Goal: Find specific page/section: Find specific page/section

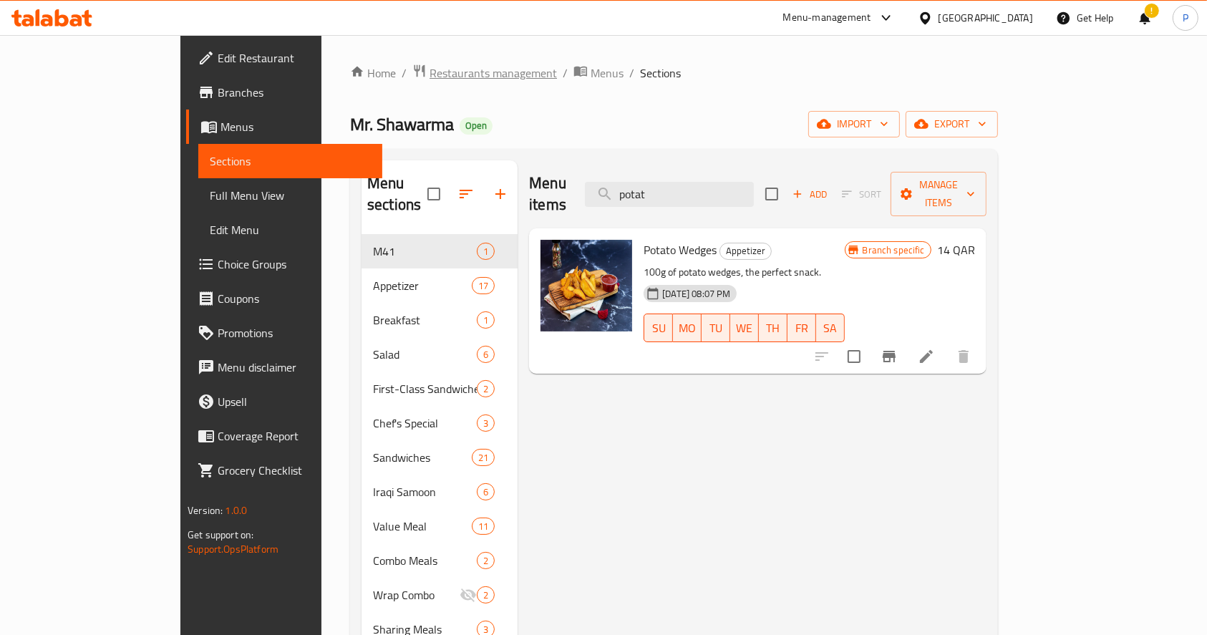
click at [430, 77] on span "Restaurants management" at bounding box center [493, 72] width 127 height 17
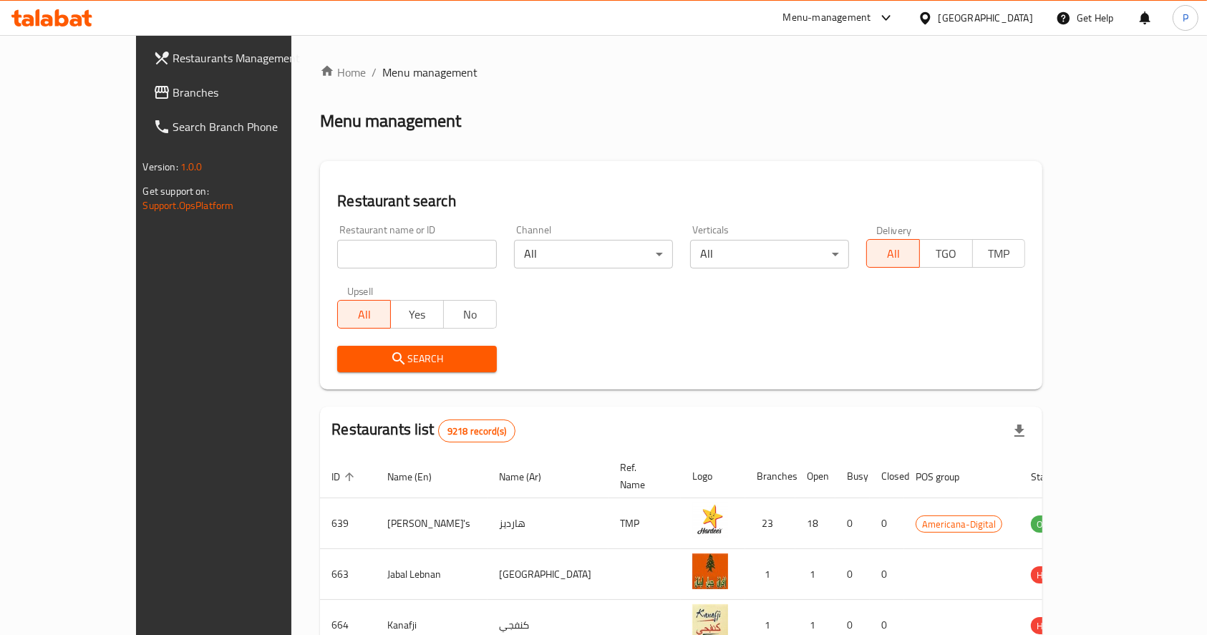
click at [337, 248] on input "search" at bounding box center [416, 254] width 159 height 29
type input "al qaim"
click button "Search" at bounding box center [416, 359] width 159 height 26
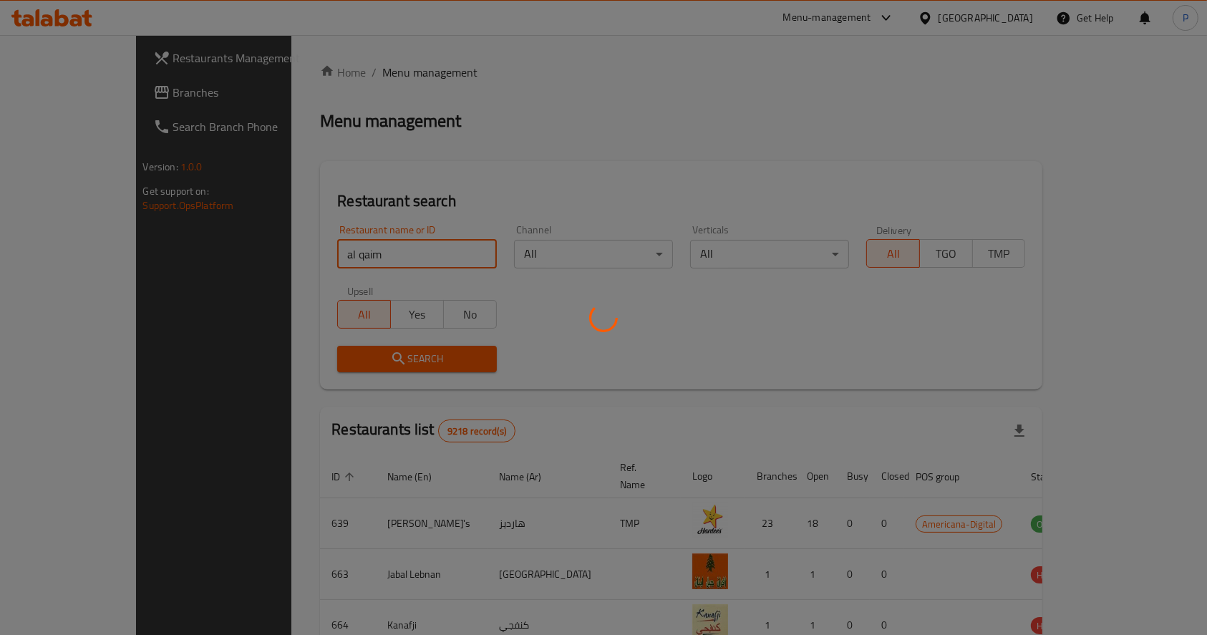
click button "Search" at bounding box center [416, 359] width 159 height 26
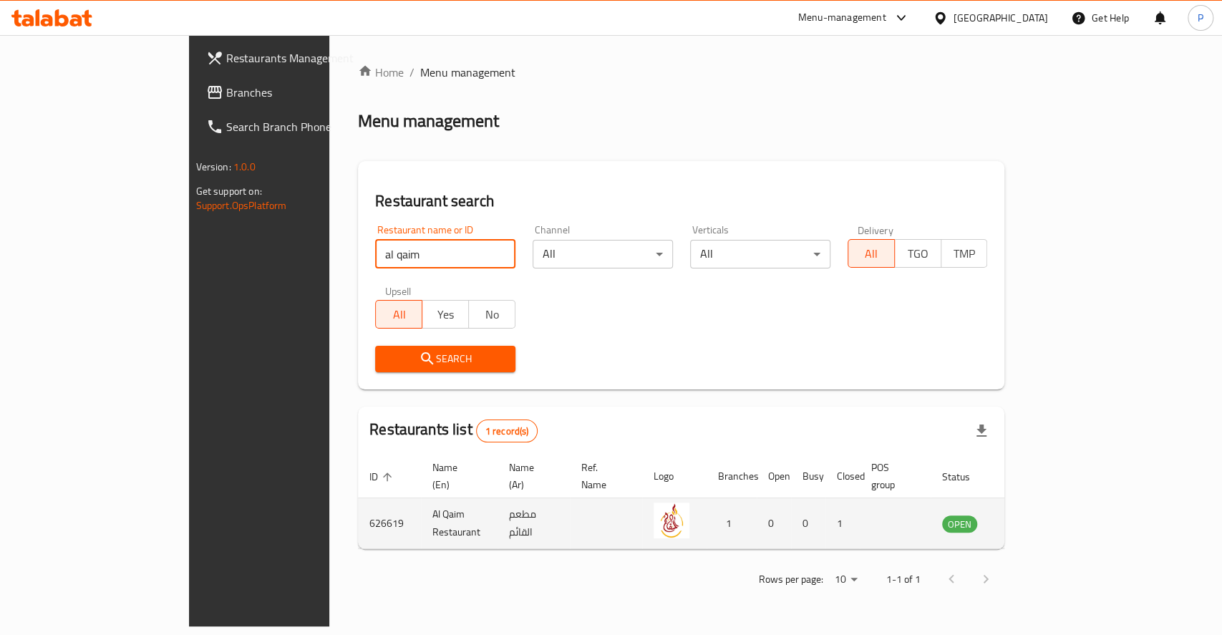
click at [358, 508] on td "626619" at bounding box center [389, 523] width 63 height 51
copy td "626619"
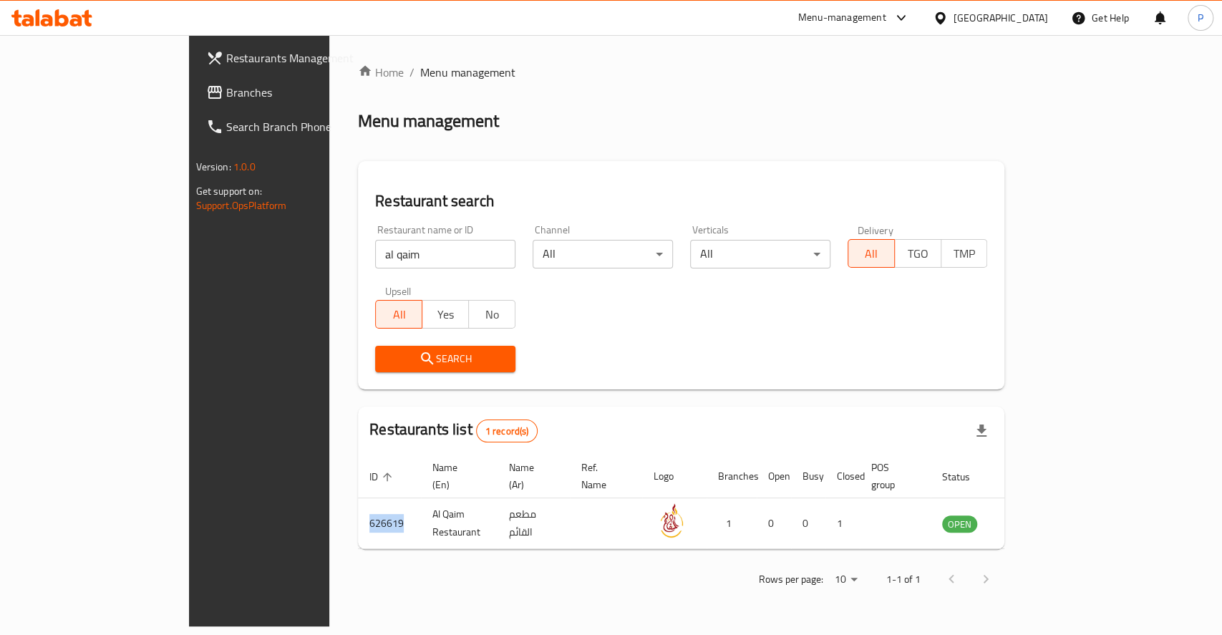
click at [195, 46] on link "Restaurants Management" at bounding box center [294, 58] width 198 height 34
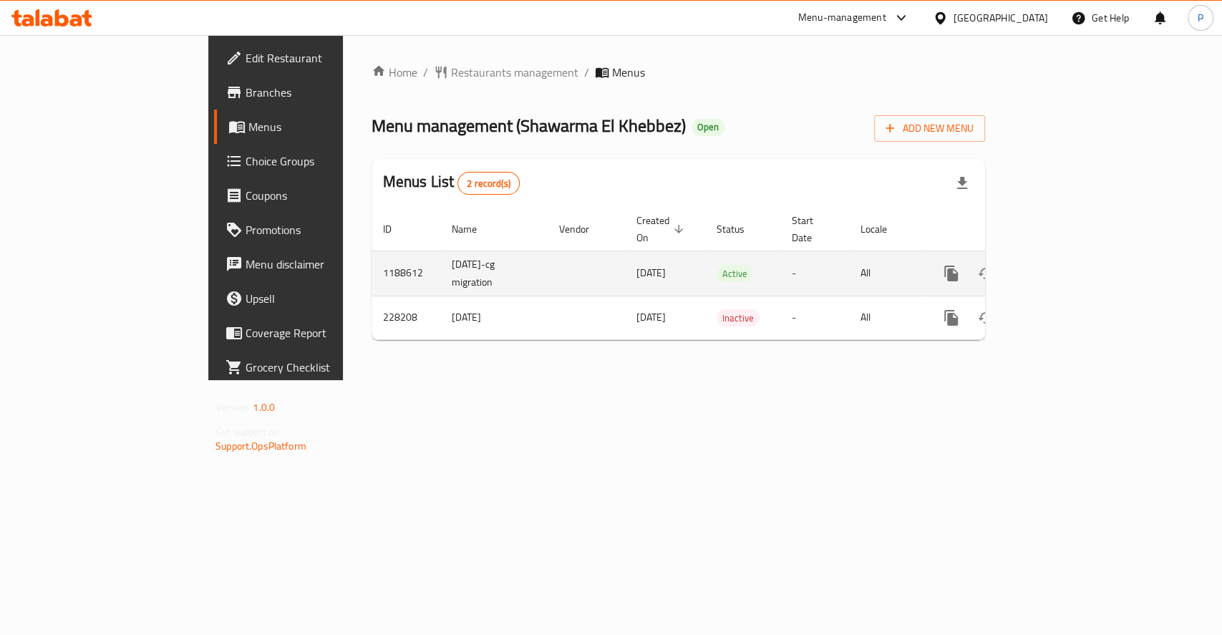
click at [1063, 265] on icon "enhanced table" at bounding box center [1054, 273] width 17 height 17
